Goal: Information Seeking & Learning: Compare options

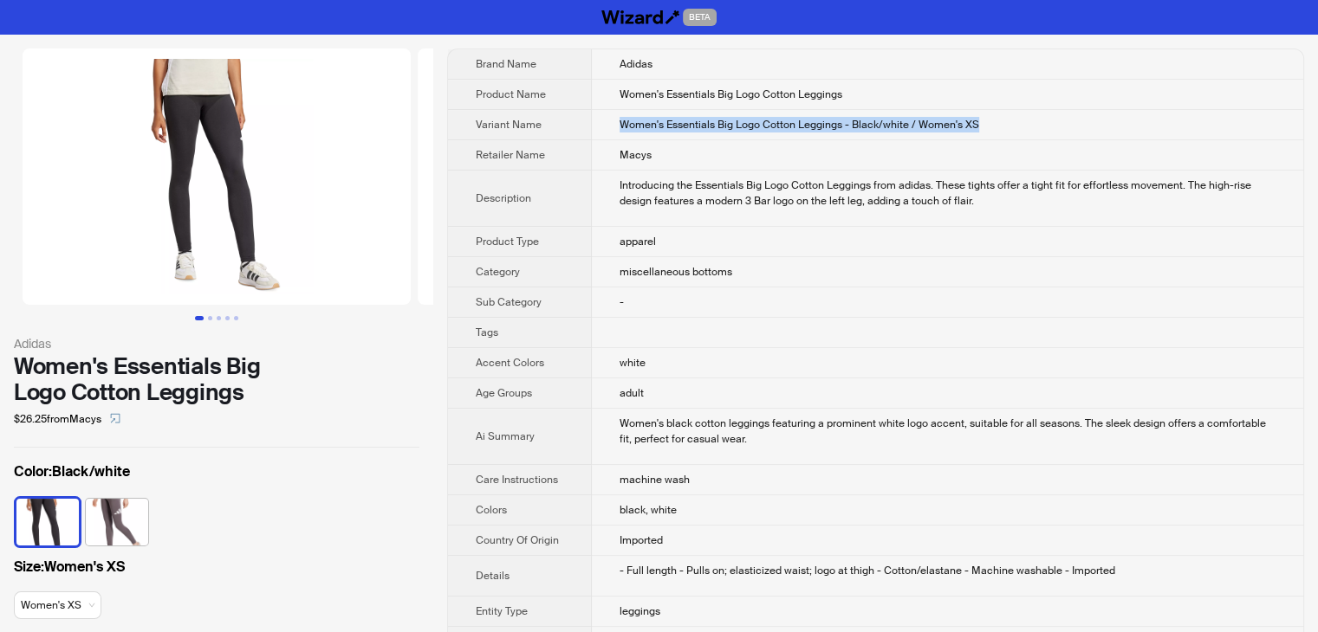
drag, startPoint x: 1021, startPoint y: 120, endPoint x: 611, endPoint y: 113, distance: 410.7
click at [611, 113] on td "Women's Essentials Big Logo Cotton Leggings - Black/white / Women's XS" at bounding box center [947, 125] width 711 height 30
copy span "Women's Essentials Big Logo Cotton Leggings - Black/white / Women's XS"
click at [800, 141] on td "Macys" at bounding box center [947, 155] width 711 height 30
drag, startPoint x: 1002, startPoint y: 122, endPoint x: 593, endPoint y: 130, distance: 409.8
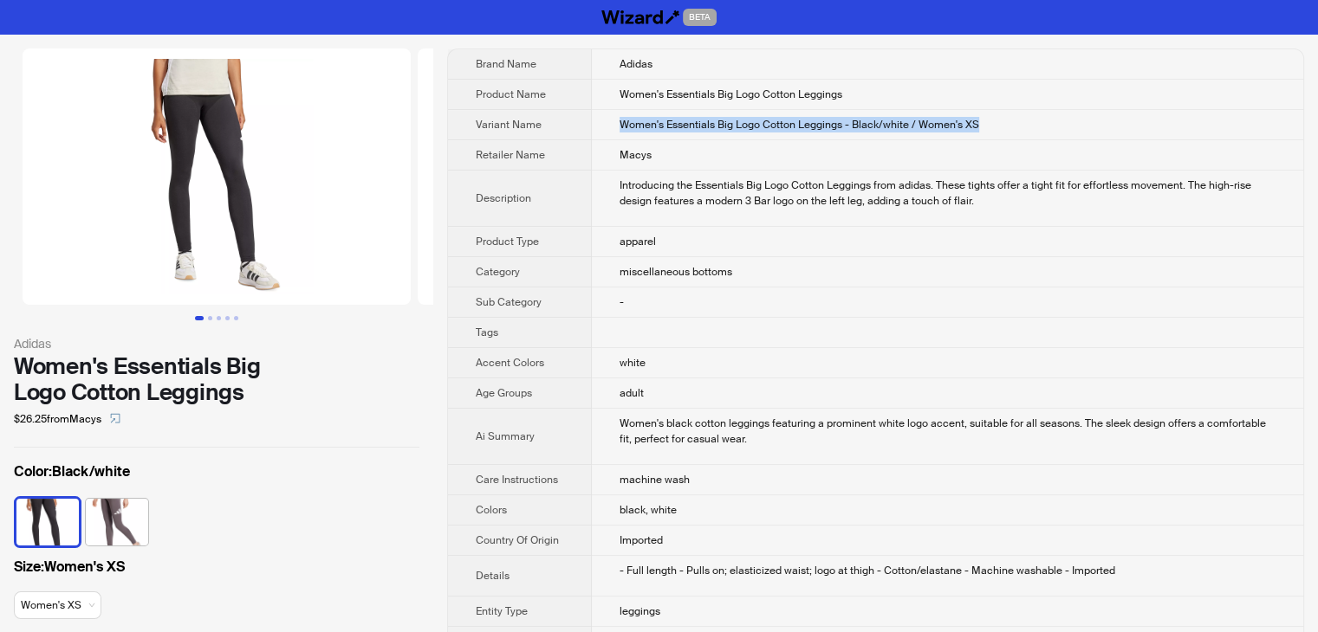
click at [593, 130] on td "Women's Essentials Big Logo Cotton Leggings - Black/white / Women's XS" at bounding box center [947, 125] width 711 height 30
copy span "Women's Essentials Big Logo Cotton Leggings - Black/white / Women's XS"
